Goal: Transaction & Acquisition: Purchase product/service

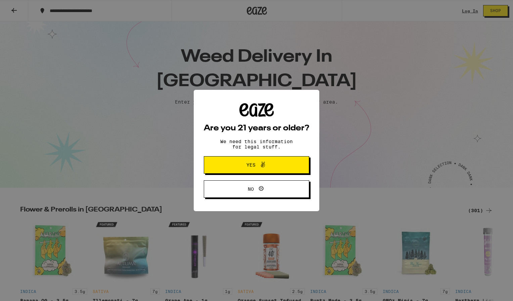
click at [270, 169] on span "Yes" at bounding box center [256, 165] width 51 height 9
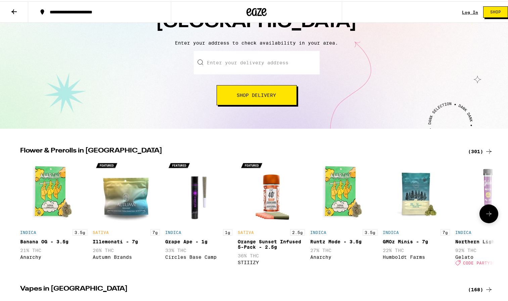
scroll to position [61, 0]
click at [254, 69] on input "Enter your delivery address" at bounding box center [257, 60] width 126 height 23
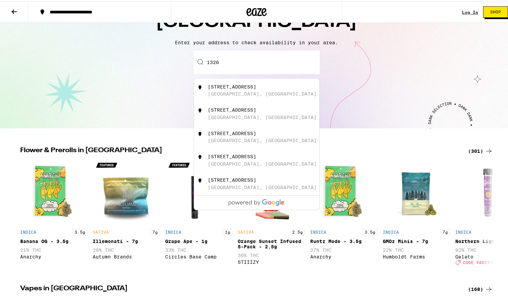
click at [247, 91] on div "[STREET_ADDRESS]" at bounding box center [268, 89] width 120 height 13
type input "[STREET_ADDRESS]"
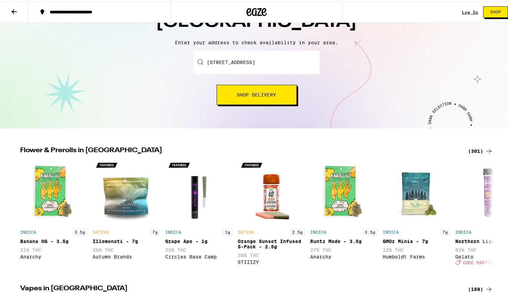
scroll to position [82, 0]
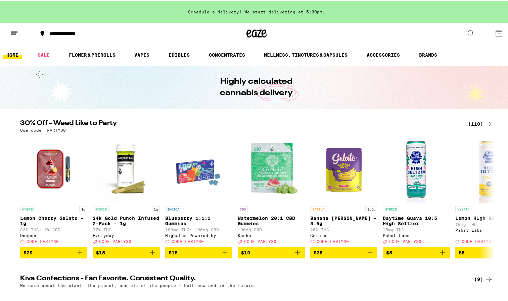
click at [182, 58] on ul "HOME SALE FLOWER & PREROLLS VAPES EDIBLES CONCENTRATES WELLNESS, TINCTURES & CA…" at bounding box center [256, 53] width 513 height 21
click at [182, 55] on link "EDIBLES" at bounding box center [179, 54] width 28 height 8
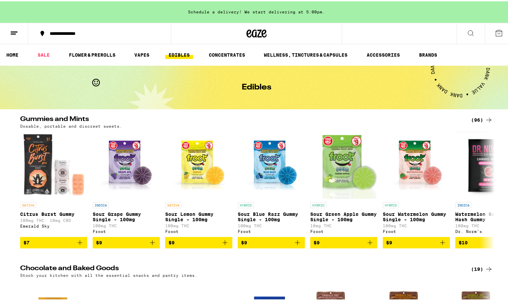
click at [182, 55] on link "EDIBLES" at bounding box center [179, 54] width 28 height 8
click at [485, 119] on icon at bounding box center [489, 119] width 8 height 8
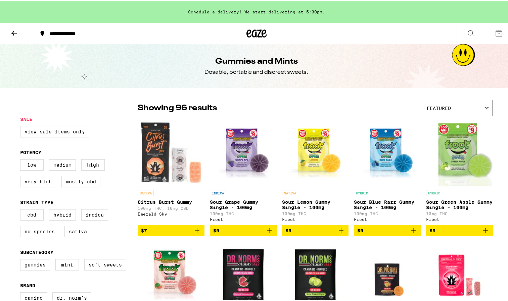
click at [472, 105] on div "Featured" at bounding box center [457, 107] width 70 height 16
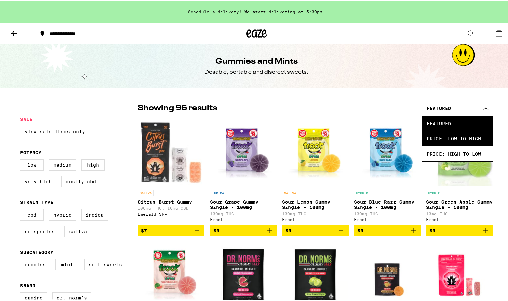
click at [458, 142] on span "Price: Low to High" at bounding box center [457, 137] width 61 height 15
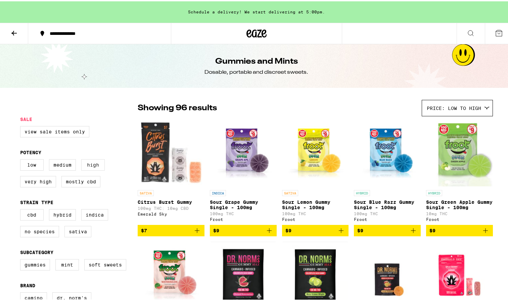
click at [88, 168] on label "High" at bounding box center [92, 163] width 23 height 11
click at [22, 159] on input "High" at bounding box center [21, 159] width 0 height 0
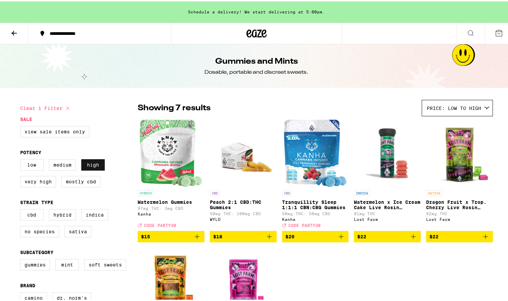
click at [91, 165] on label "High" at bounding box center [92, 163] width 23 height 11
click at [22, 159] on input "High" at bounding box center [21, 159] width 0 height 0
checkbox input "false"
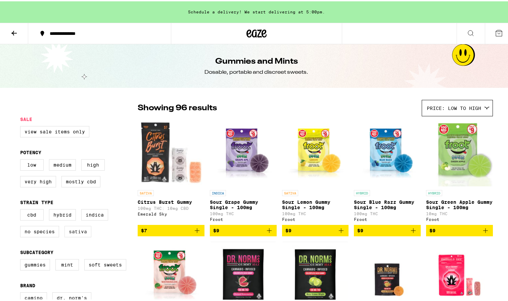
click at [72, 234] on label "Sativa" at bounding box center [77, 230] width 27 height 11
click at [22, 209] on input "Sativa" at bounding box center [21, 209] width 0 height 0
checkbox input "true"
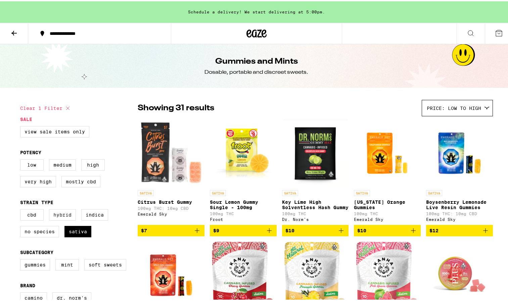
click at [63, 217] on label "Hybrid" at bounding box center [62, 213] width 27 height 11
click at [22, 209] on input "Hybrid" at bounding box center [21, 209] width 0 height 0
checkbox input "true"
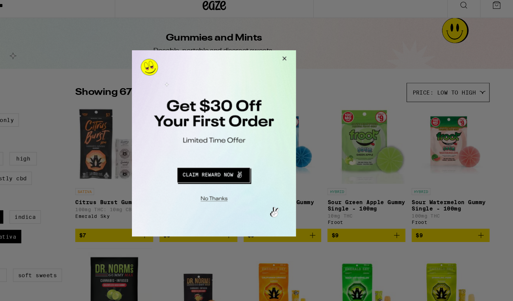
click at [209, 155] on button "Redirect to URL" at bounding box center [201, 156] width 117 height 16
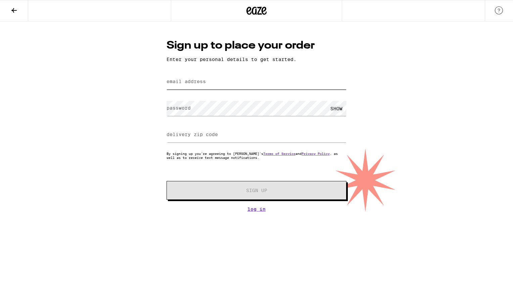
click at [222, 87] on input "email address" at bounding box center [256, 81] width 180 height 15
type input "[EMAIL_ADDRESS][DOMAIN_NAME]"
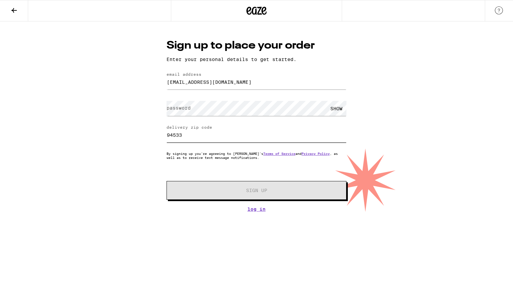
click at [209, 134] on input "94533" at bounding box center [256, 135] width 180 height 15
type input "94533"
click at [238, 86] on input "[EMAIL_ADDRESS][DOMAIN_NAME]" at bounding box center [256, 81] width 180 height 15
type input "[EMAIL_ADDRESS][DOMAIN_NAME]"
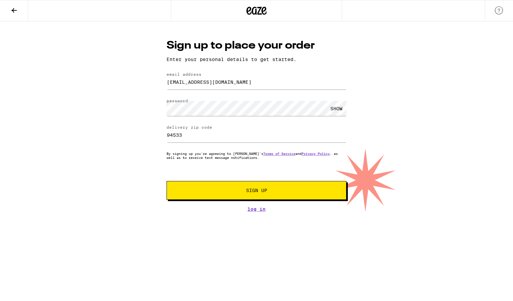
click at [338, 112] on div "SHOW" at bounding box center [336, 108] width 20 height 15
click at [286, 193] on span "Sign Up" at bounding box center [257, 190] width 134 height 5
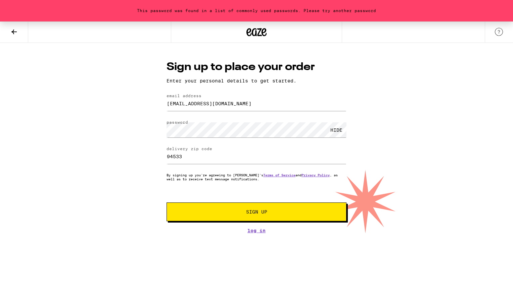
click at [292, 212] on span "Sign Up" at bounding box center [257, 212] width 134 height 5
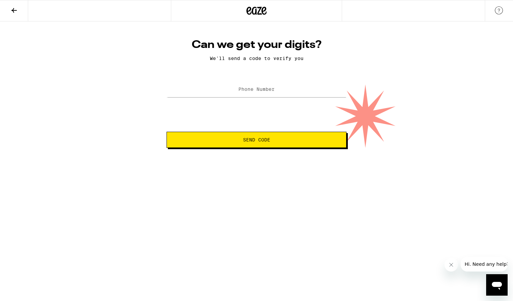
click at [274, 92] on label "Phone Number" at bounding box center [256, 89] width 36 height 5
type input "[PHONE_NUMBER]"
click at [286, 140] on span "Send Code" at bounding box center [256, 140] width 168 height 5
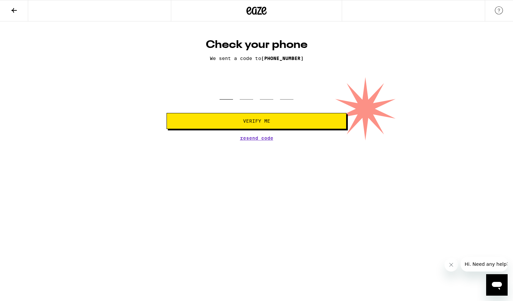
click at [221, 95] on input "tel" at bounding box center [225, 90] width 13 height 20
type input "1"
type input "4"
type input "8"
type input "9"
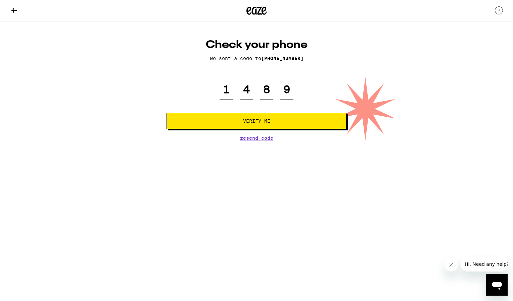
click at [298, 123] on span "Verify Me" at bounding box center [256, 121] width 168 height 5
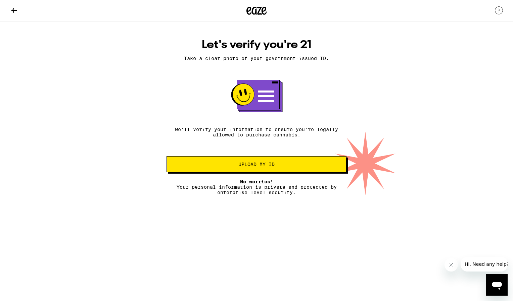
click at [321, 164] on button "Upload my ID" at bounding box center [256, 164] width 180 height 16
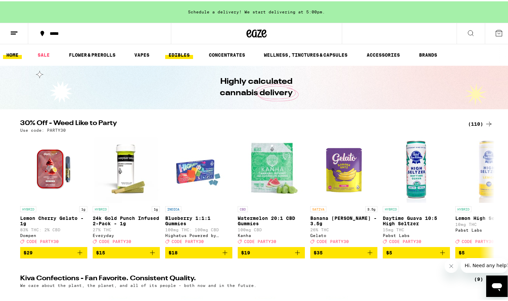
click at [191, 52] on link "EDIBLES" at bounding box center [179, 54] width 28 height 8
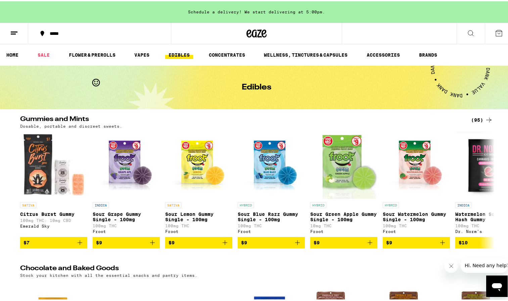
click at [486, 119] on icon at bounding box center [488, 118] width 5 height 5
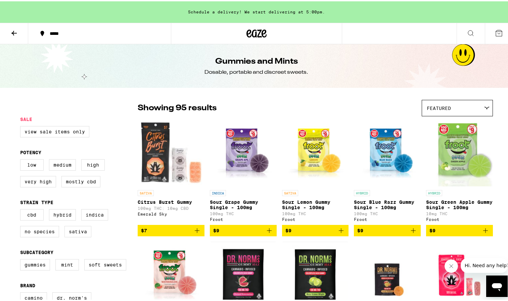
click at [458, 100] on div "Featured" at bounding box center [457, 107] width 70 height 16
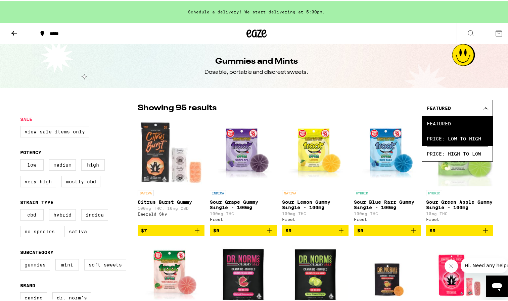
click at [460, 138] on span "Price: Low to High" at bounding box center [457, 137] width 61 height 15
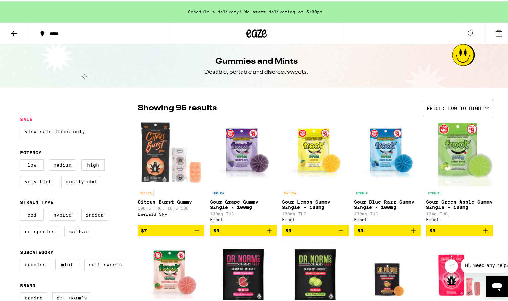
click at [65, 219] on label "Hybrid" at bounding box center [62, 213] width 27 height 11
click at [22, 209] on input "Hybrid" at bounding box center [21, 209] width 0 height 0
checkbox input "true"
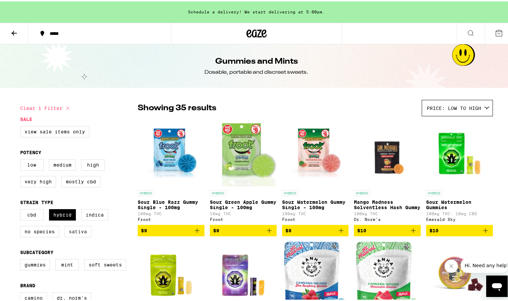
click at [75, 235] on label "Sativa" at bounding box center [77, 230] width 27 height 11
click at [22, 209] on input "Sativa" at bounding box center [21, 209] width 0 height 0
checkbox input "true"
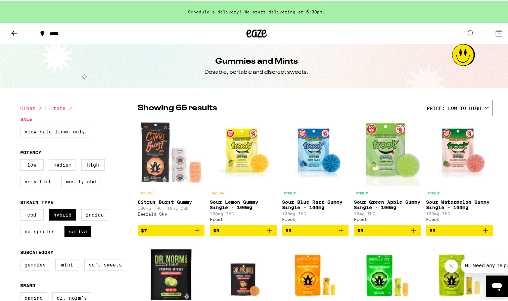
click at [482, 232] on icon "Add to bag" at bounding box center [485, 230] width 8 height 8
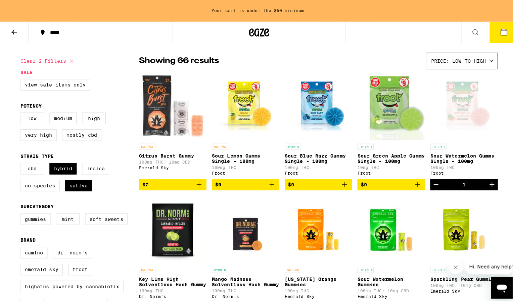
scroll to position [46, 0]
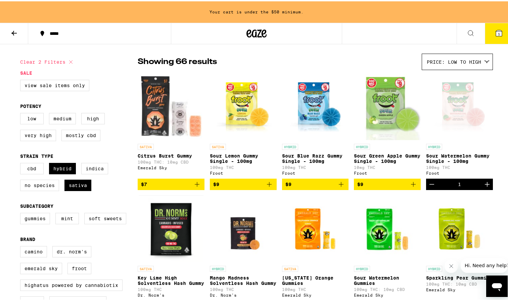
drag, startPoint x: 267, startPoint y: 187, endPoint x: 268, endPoint y: 196, distance: 8.8
click at [268, 187] on icon "Add to bag" at bounding box center [269, 183] width 8 height 8
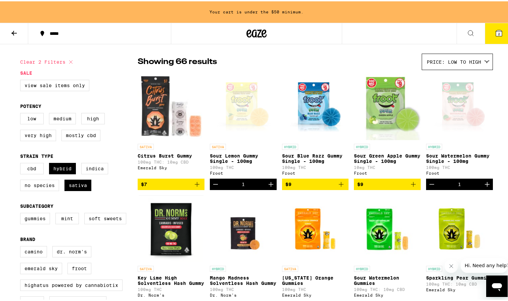
click at [493, 40] on button "2" at bounding box center [499, 32] width 28 height 21
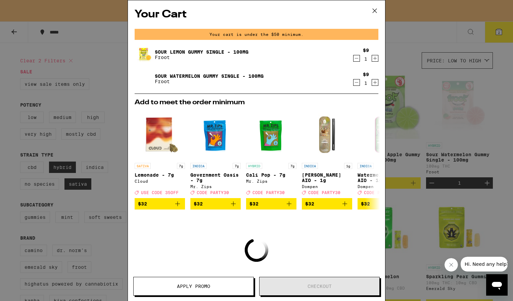
click at [353, 57] on icon "Decrement" at bounding box center [356, 58] width 6 height 8
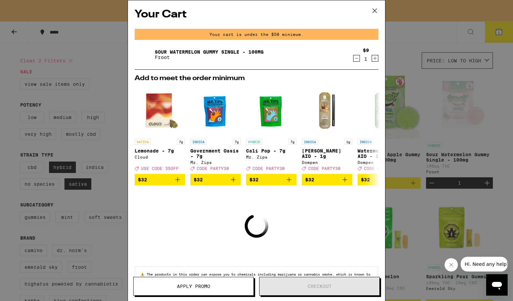
click at [353, 59] on icon "Decrement" at bounding box center [356, 58] width 6 height 8
